Goal: Task Accomplishment & Management: Use online tool/utility

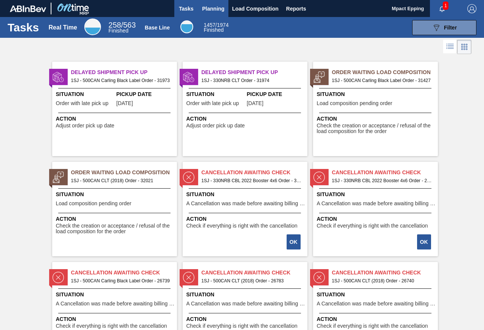
click at [220, 11] on span "Planning" at bounding box center [213, 8] width 22 height 9
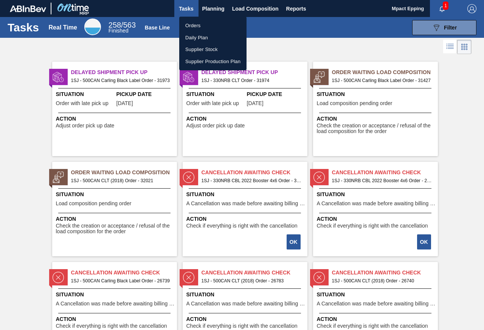
click at [192, 26] on li "Orders" at bounding box center [212, 26] width 67 height 12
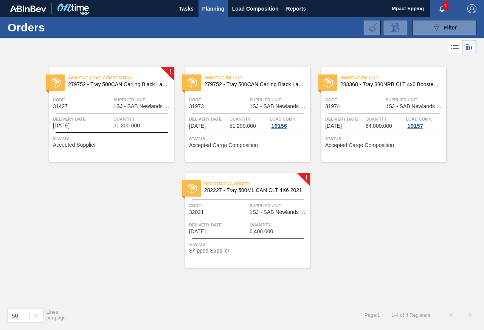
click at [224, 220] on div "Negotiating Order 282227 - Tray 500ML CAN CLT 4X6 2021 Code 32021 Supplied Unit…" at bounding box center [247, 220] width 125 height 94
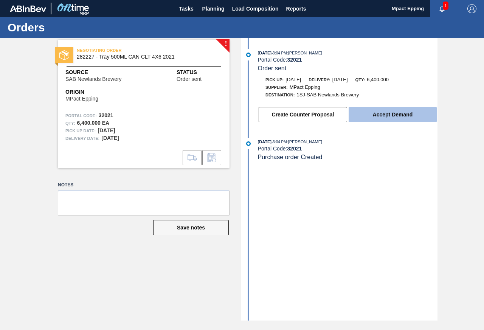
click at [393, 112] on button "Accept Demand" at bounding box center [392, 114] width 88 height 15
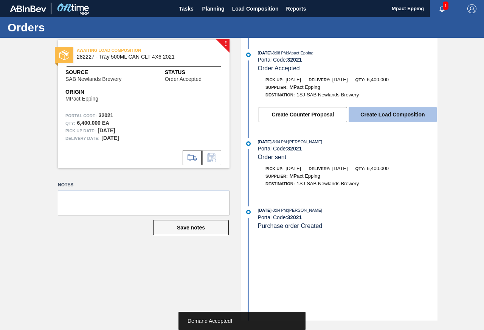
click at [382, 115] on button "Create Load Composition" at bounding box center [392, 114] width 88 height 15
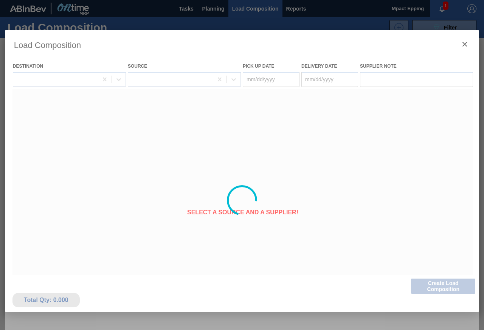
type Date "[DATE]"
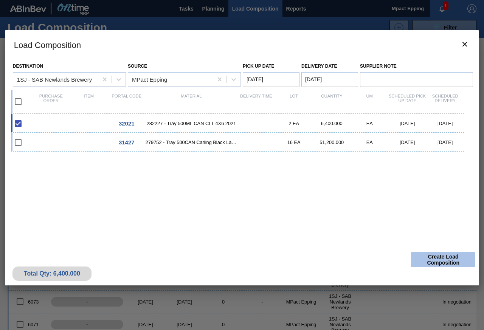
click at [428, 258] on button "Create Load Composition" at bounding box center [443, 259] width 64 height 15
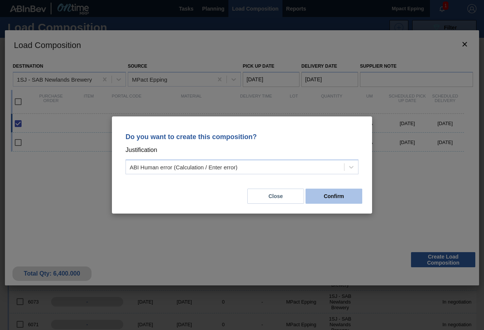
click at [320, 195] on button "Confirm" at bounding box center [333, 196] width 57 height 15
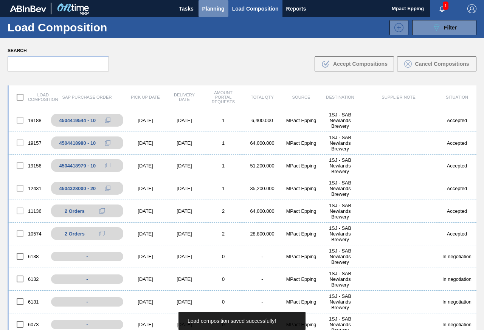
click at [219, 11] on span "Planning" at bounding box center [213, 8] width 22 height 9
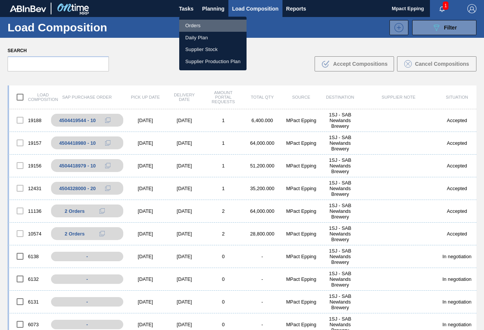
click at [209, 25] on li "Orders" at bounding box center [212, 26] width 67 height 12
